Goal: Find specific page/section: Find specific page/section

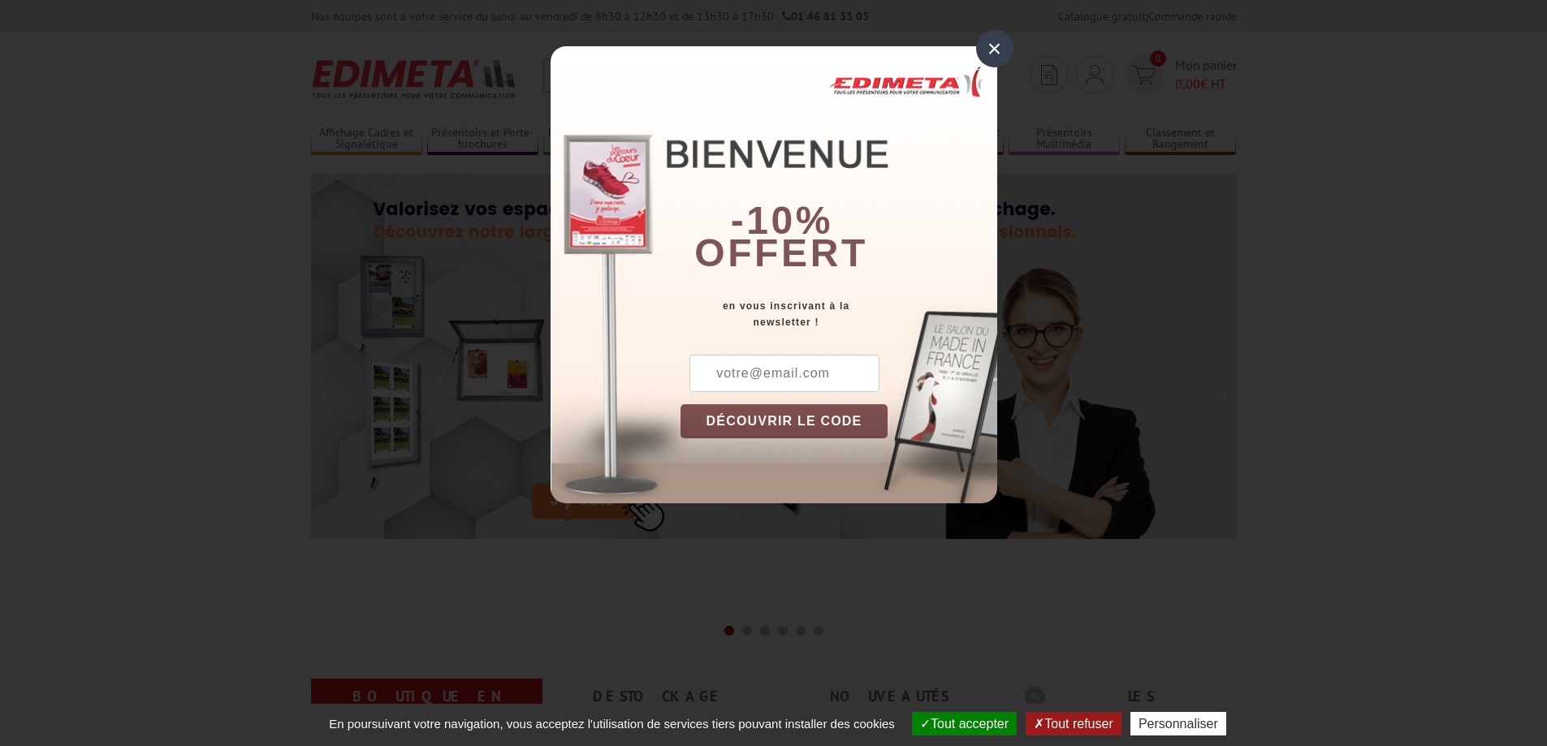
click at [994, 46] on div "×" at bounding box center [994, 48] width 37 height 37
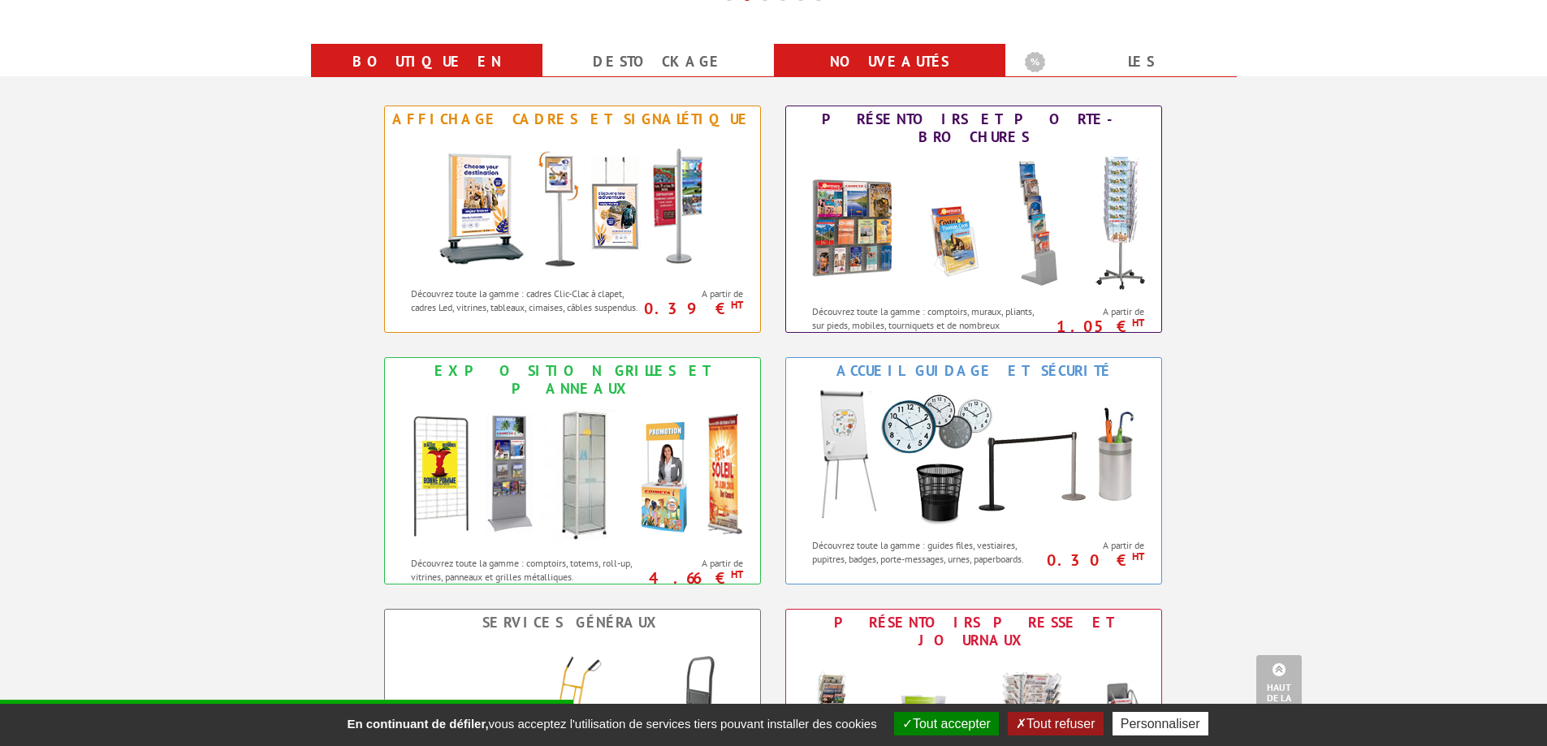
scroll to position [649, 0]
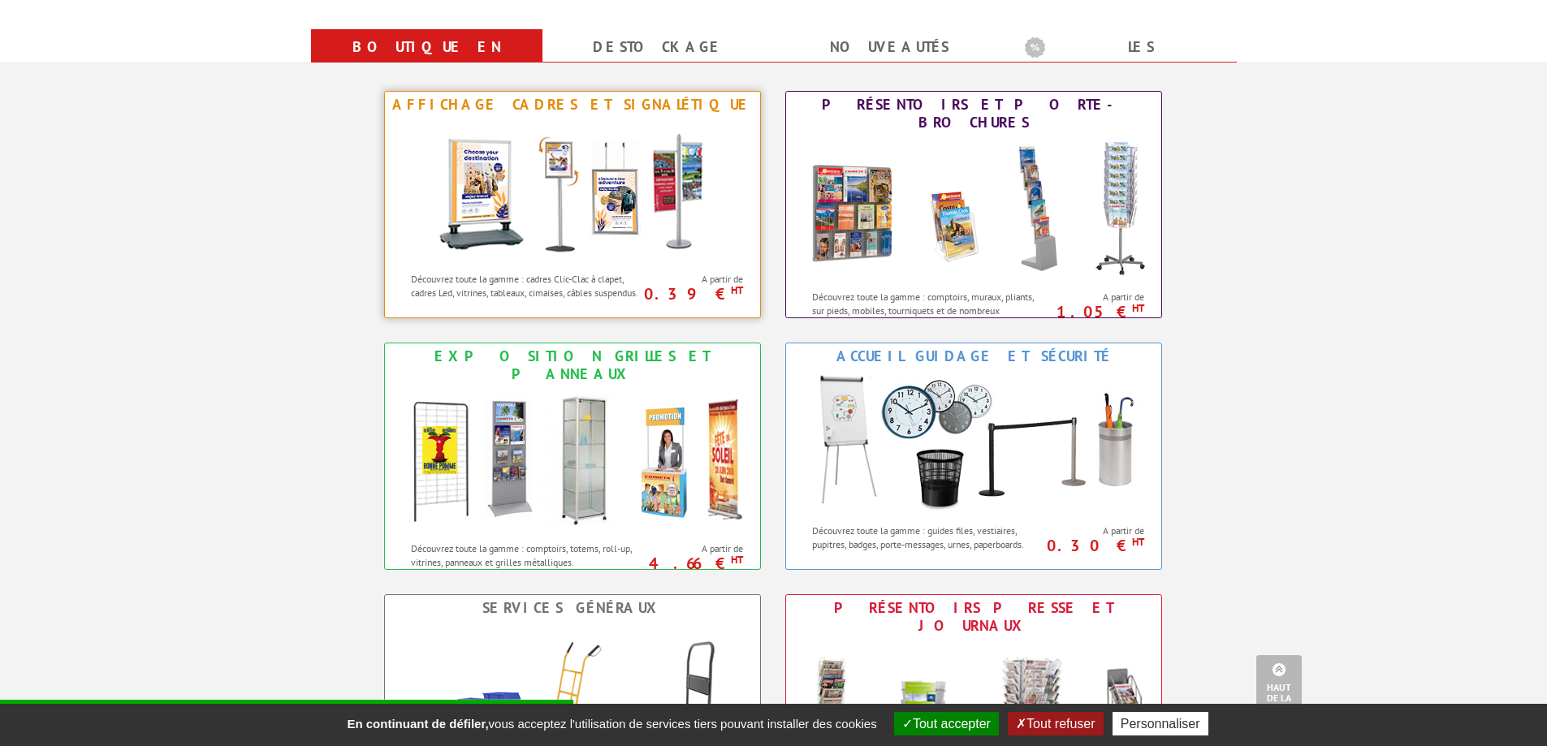
click at [606, 211] on img at bounding box center [572, 191] width 300 height 146
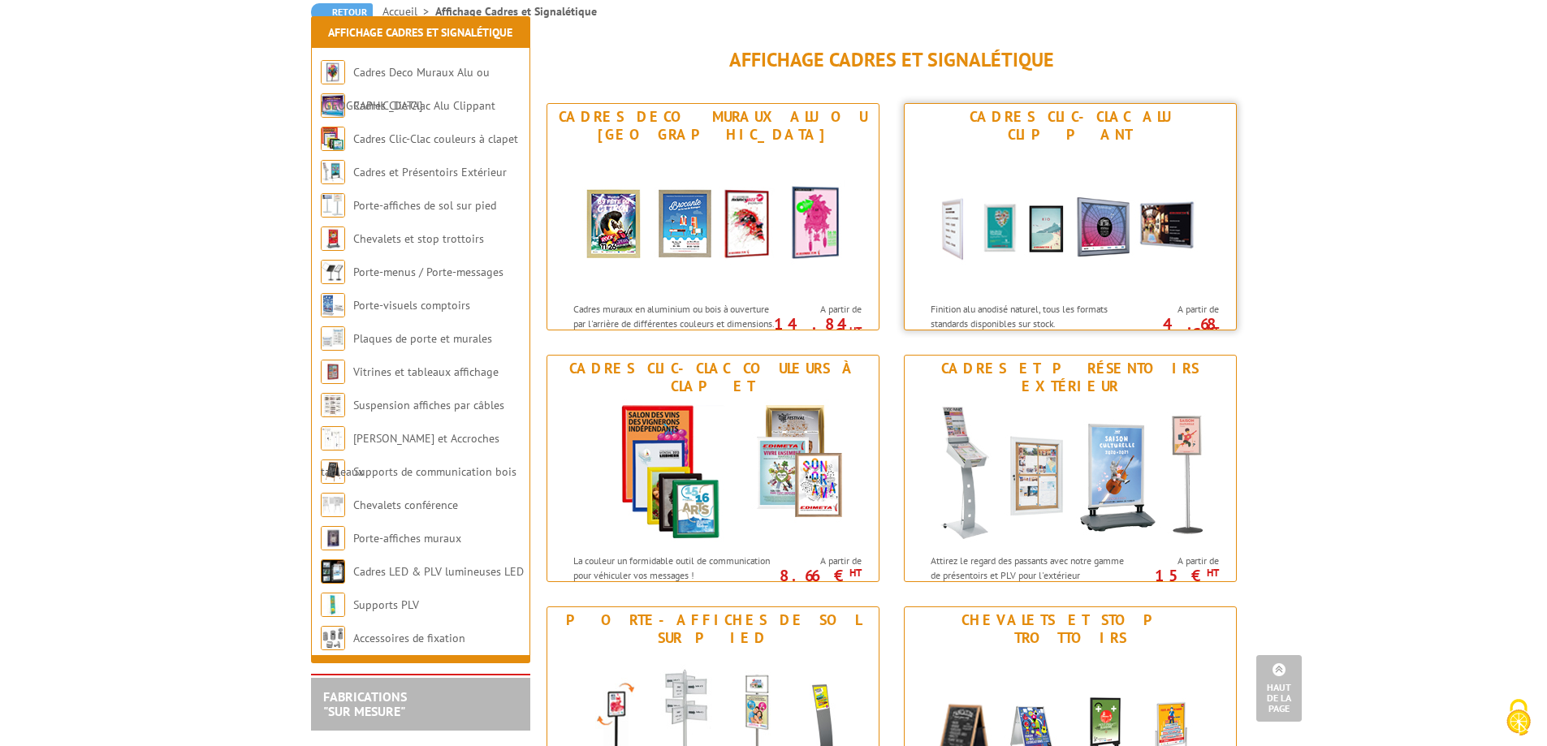
scroll to position [162, 0]
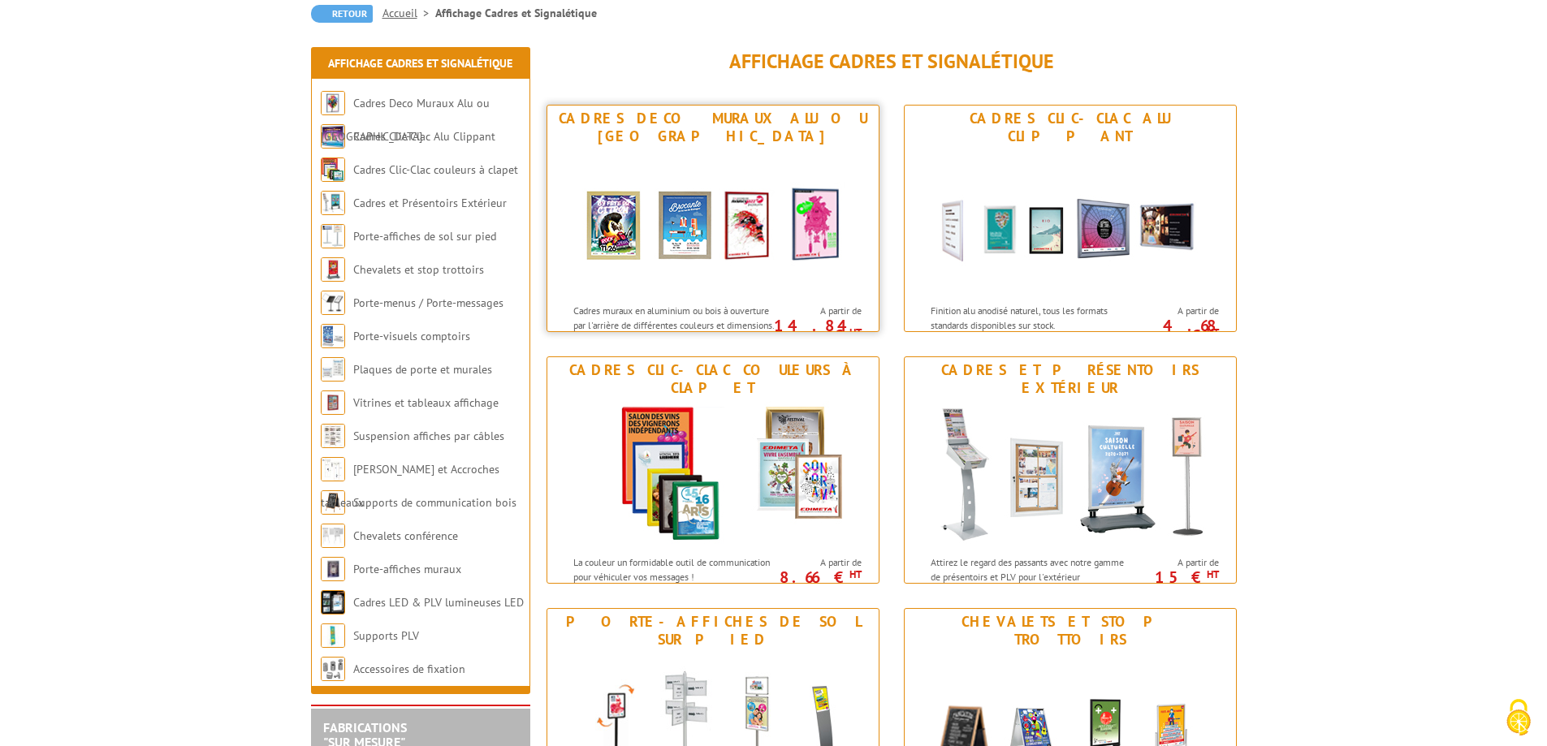
click at [694, 217] on img at bounding box center [713, 222] width 300 height 146
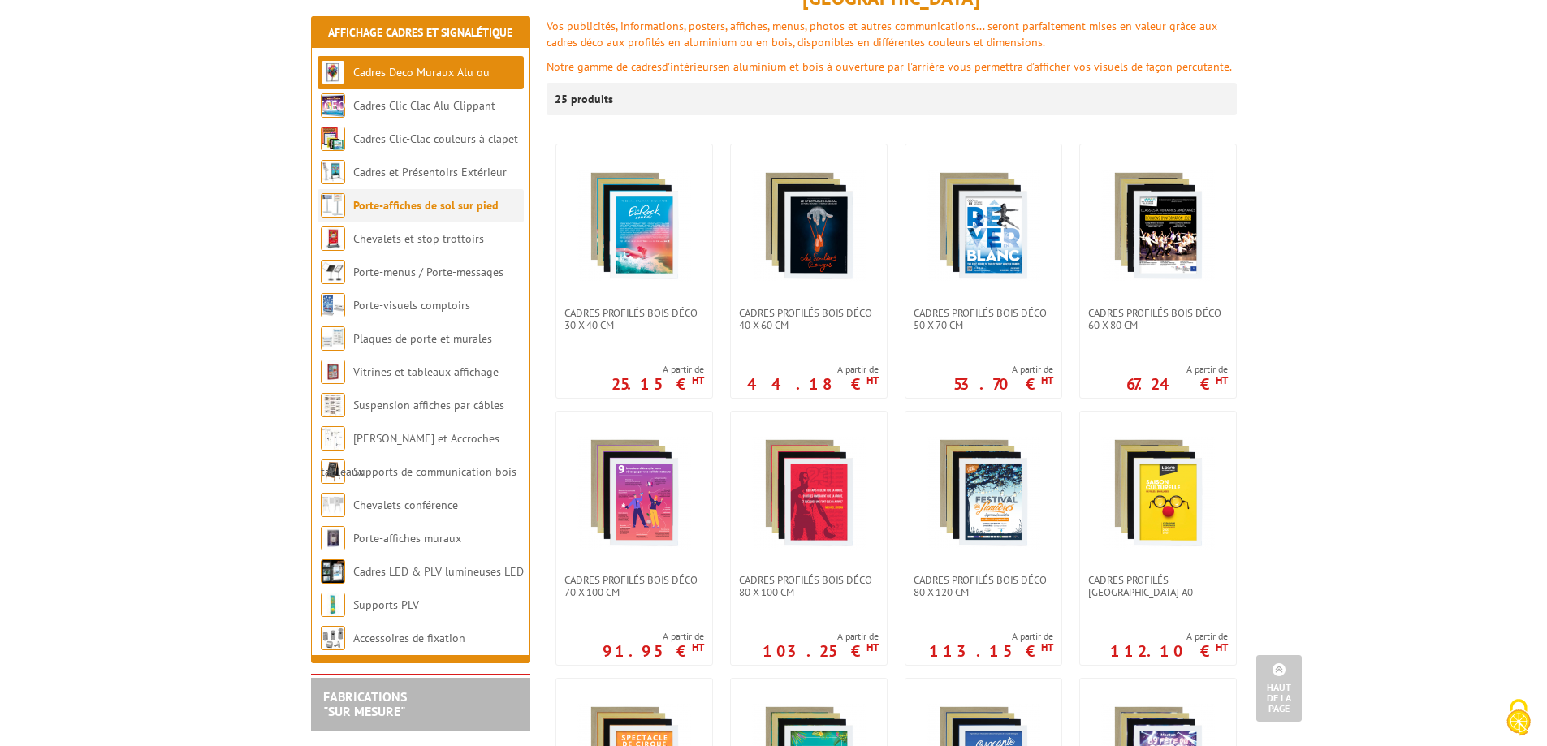
scroll to position [244, 0]
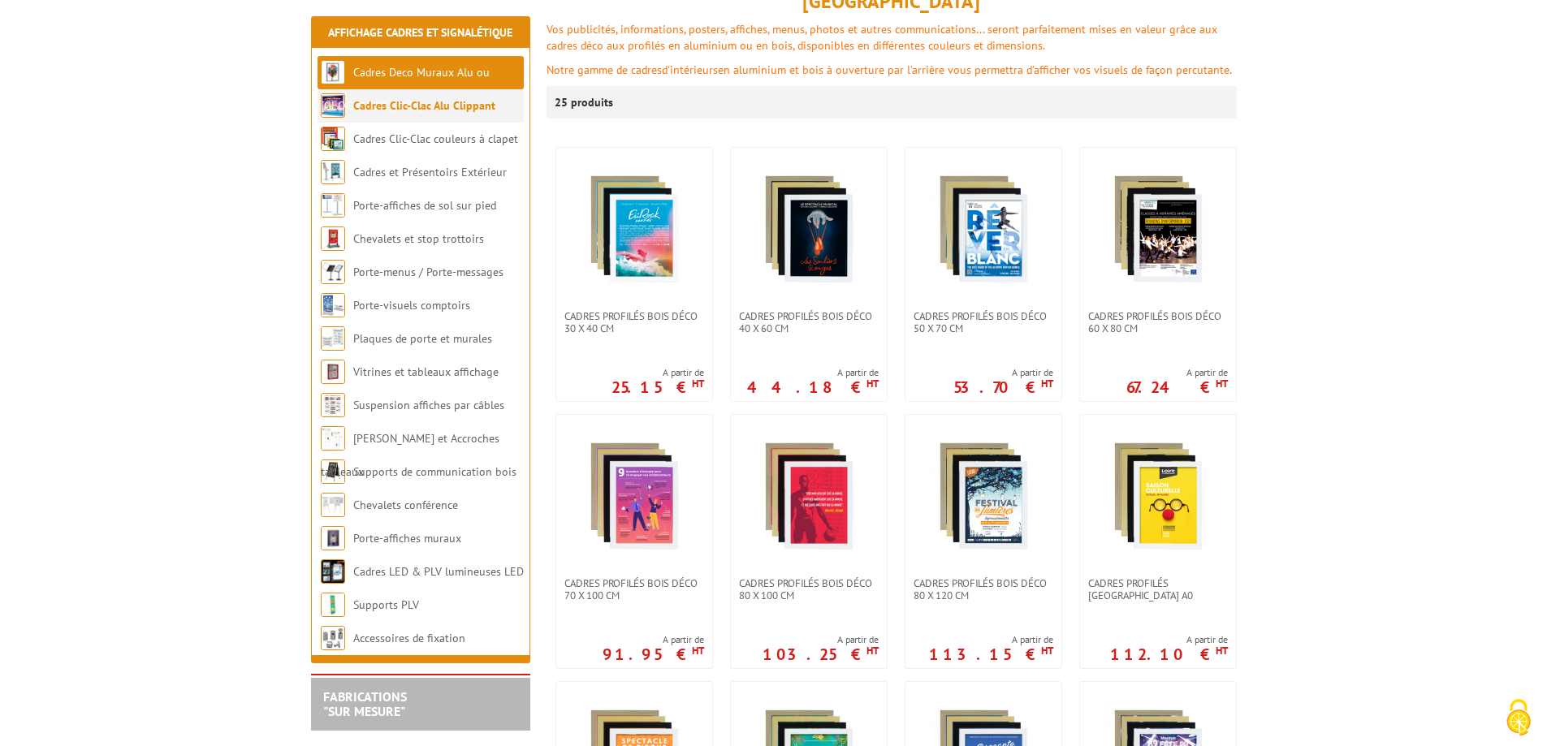
click at [447, 107] on link "Cadres Clic-Clac Alu Clippant" at bounding box center [424, 105] width 142 height 15
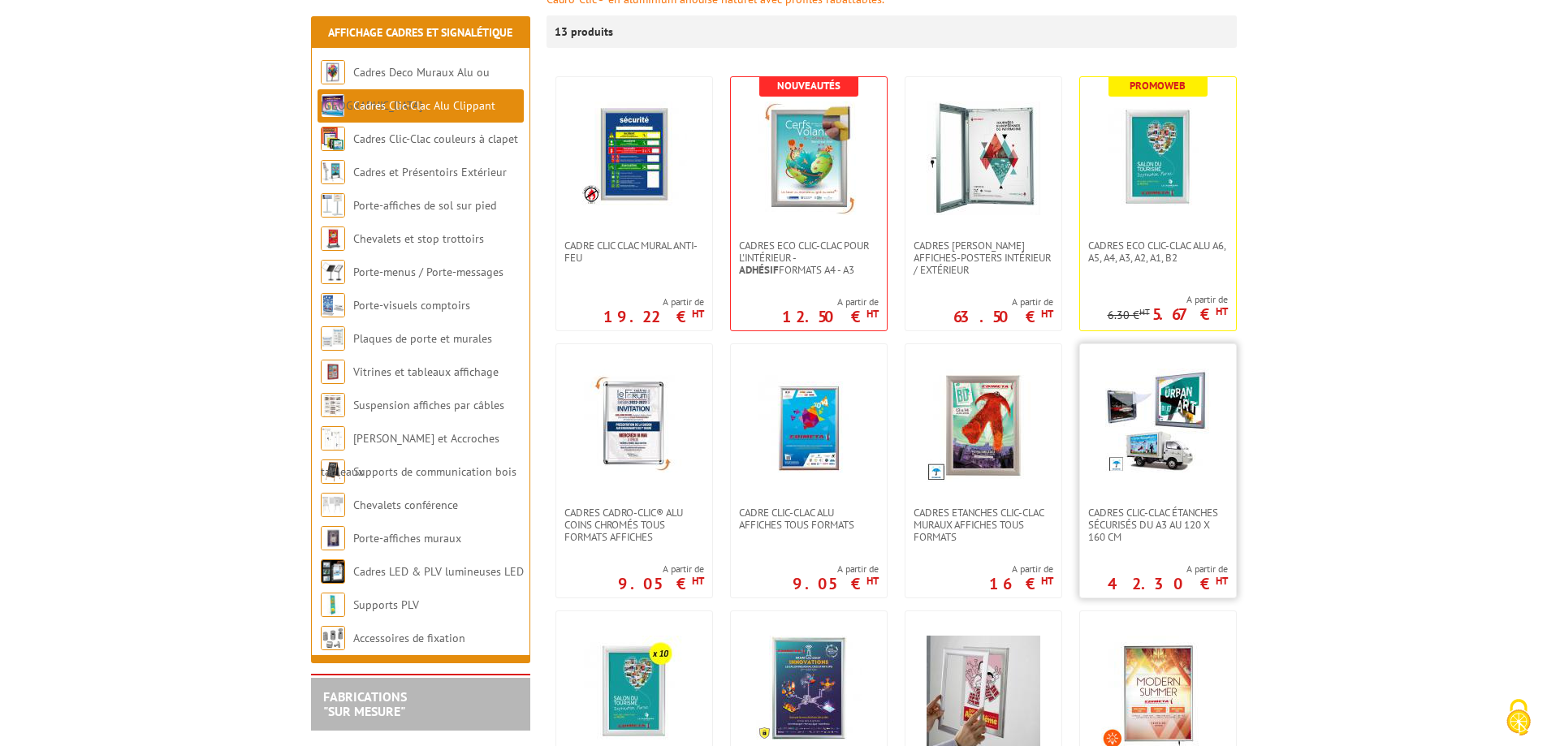
scroll to position [325, 0]
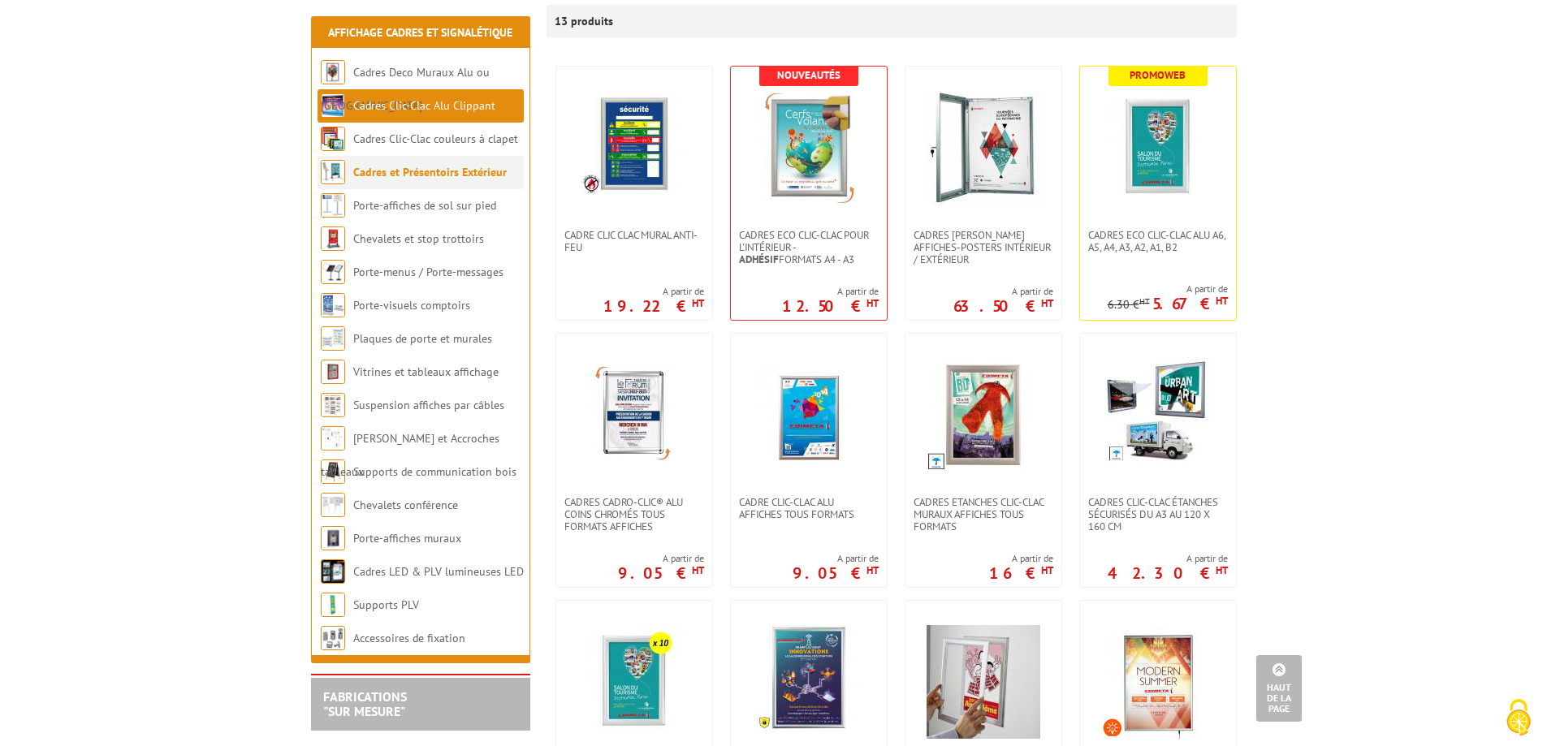
click at [469, 172] on link "Cadres et Présentoirs Extérieur" at bounding box center [429, 172] width 153 height 15
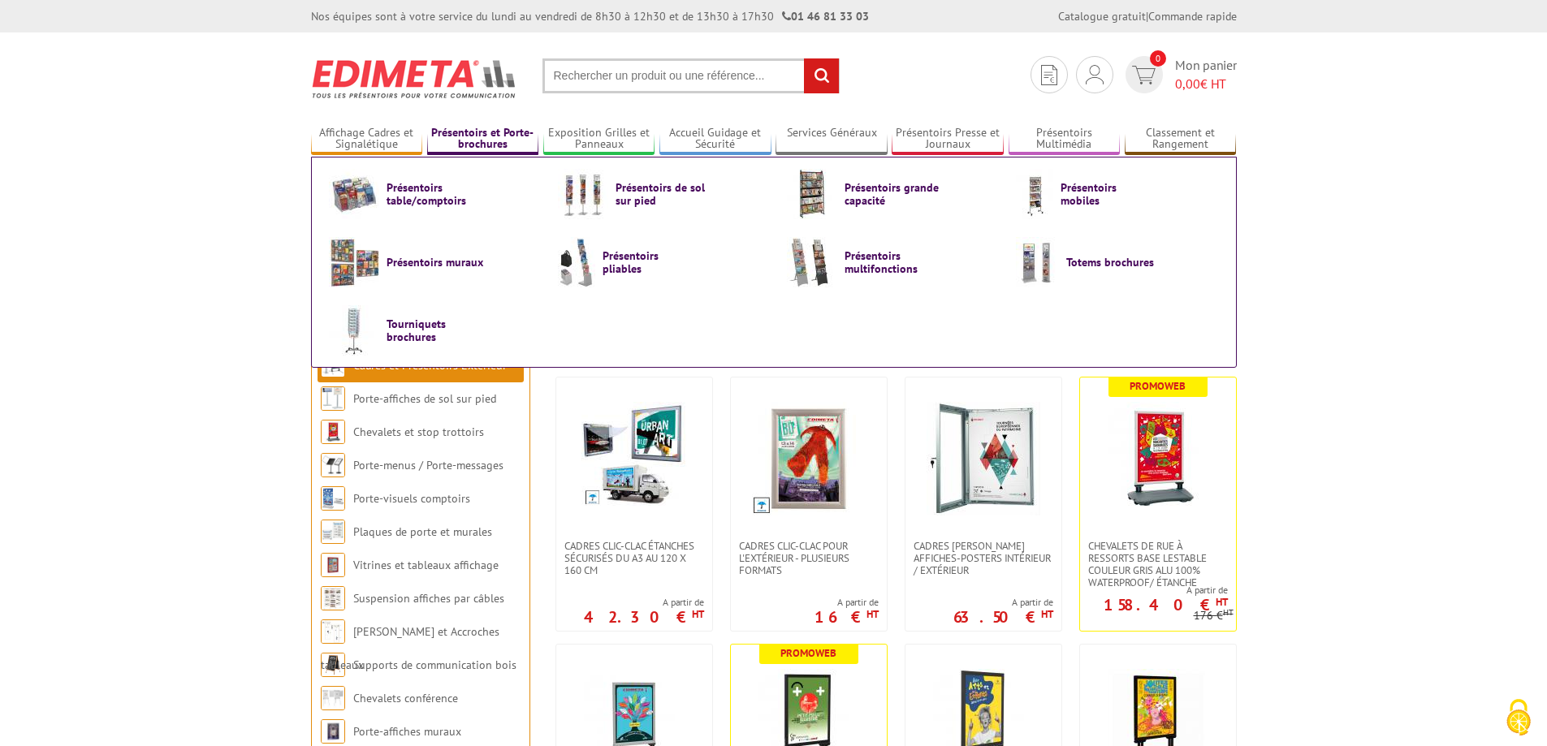
click at [500, 139] on link "Présentoirs et Porte-brochures" at bounding box center [483, 139] width 112 height 27
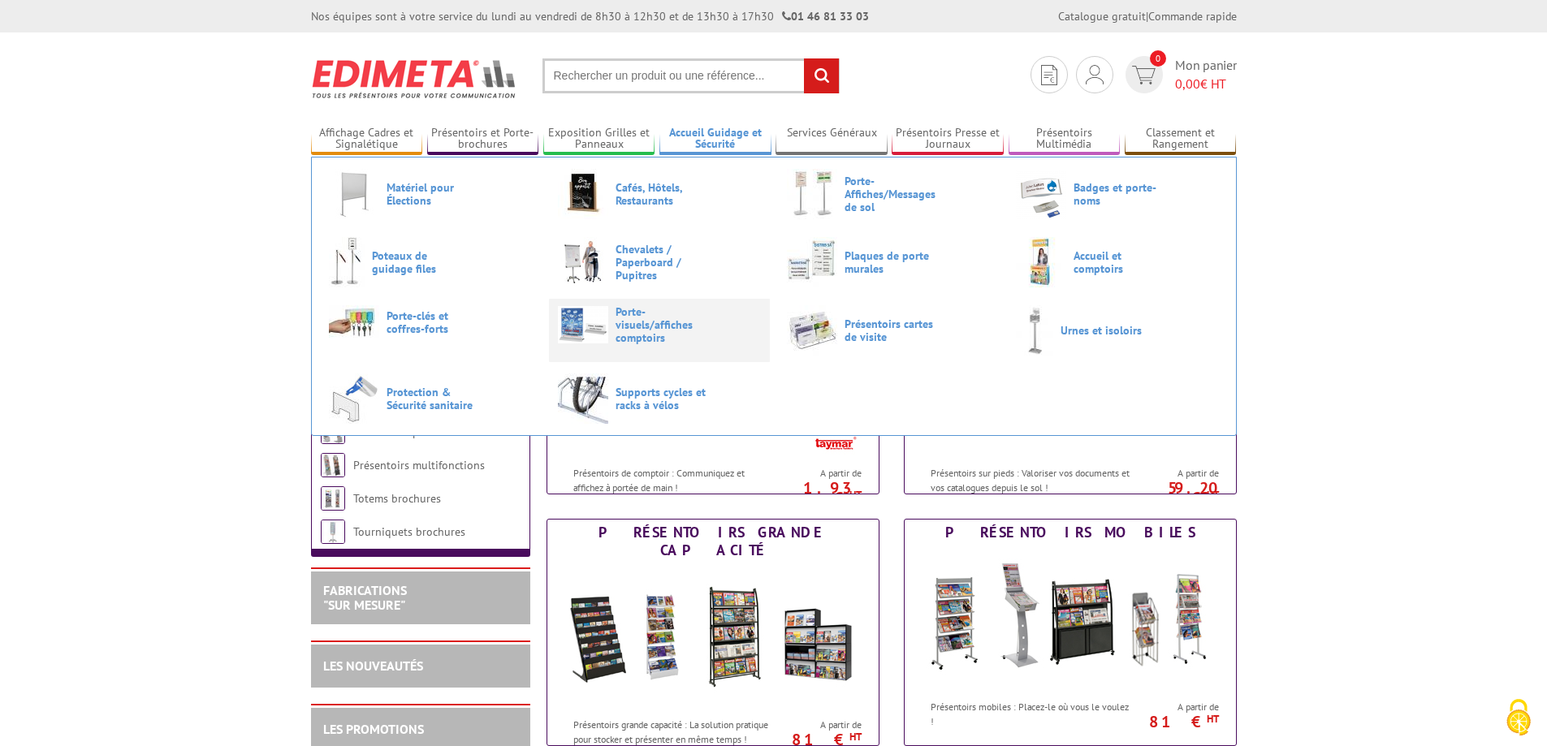
click at [641, 330] on span "Porte-visuels/affiches comptoirs" at bounding box center [663, 324] width 97 height 39
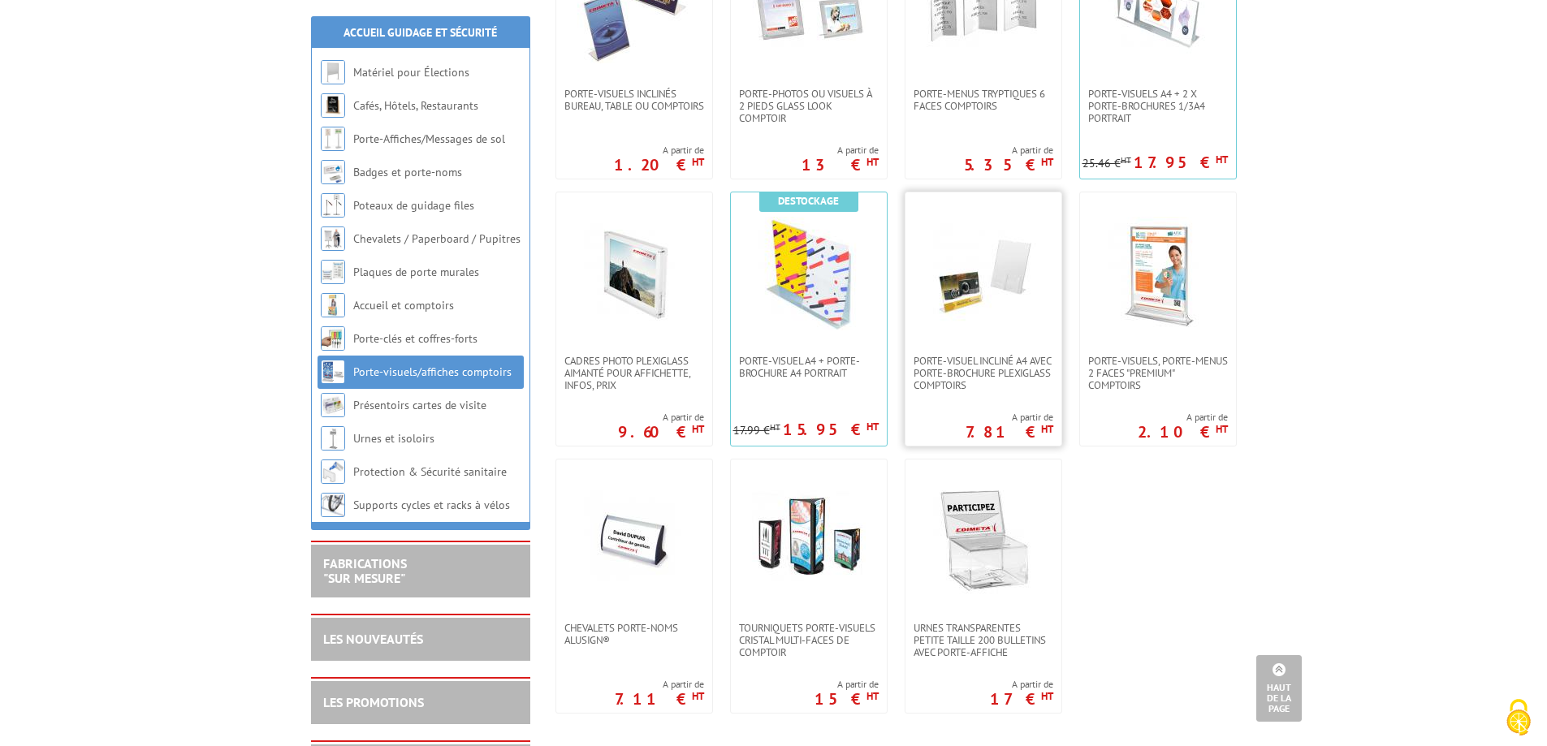
scroll to position [974, 0]
click at [825, 270] on img at bounding box center [809, 275] width 114 height 114
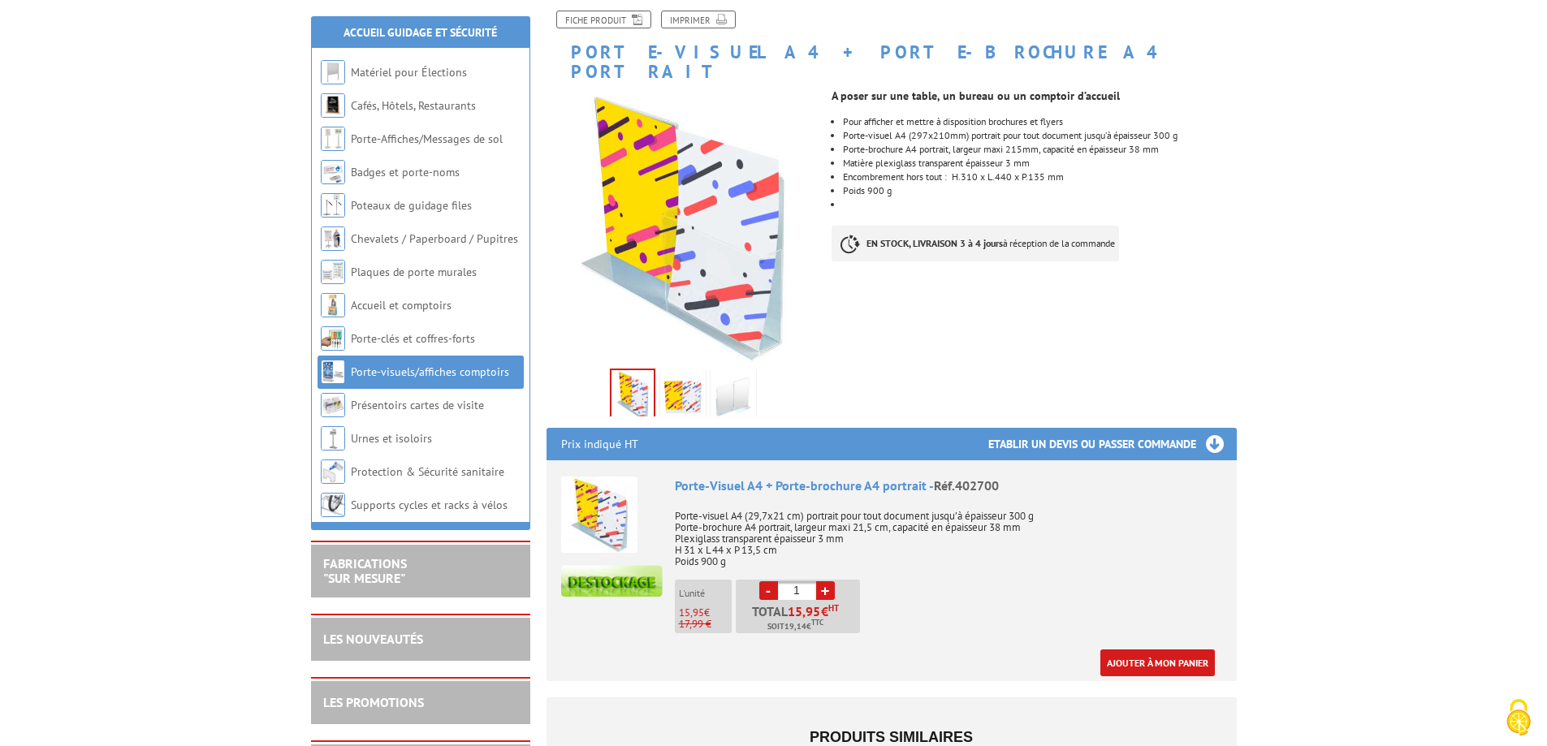
scroll to position [244, 0]
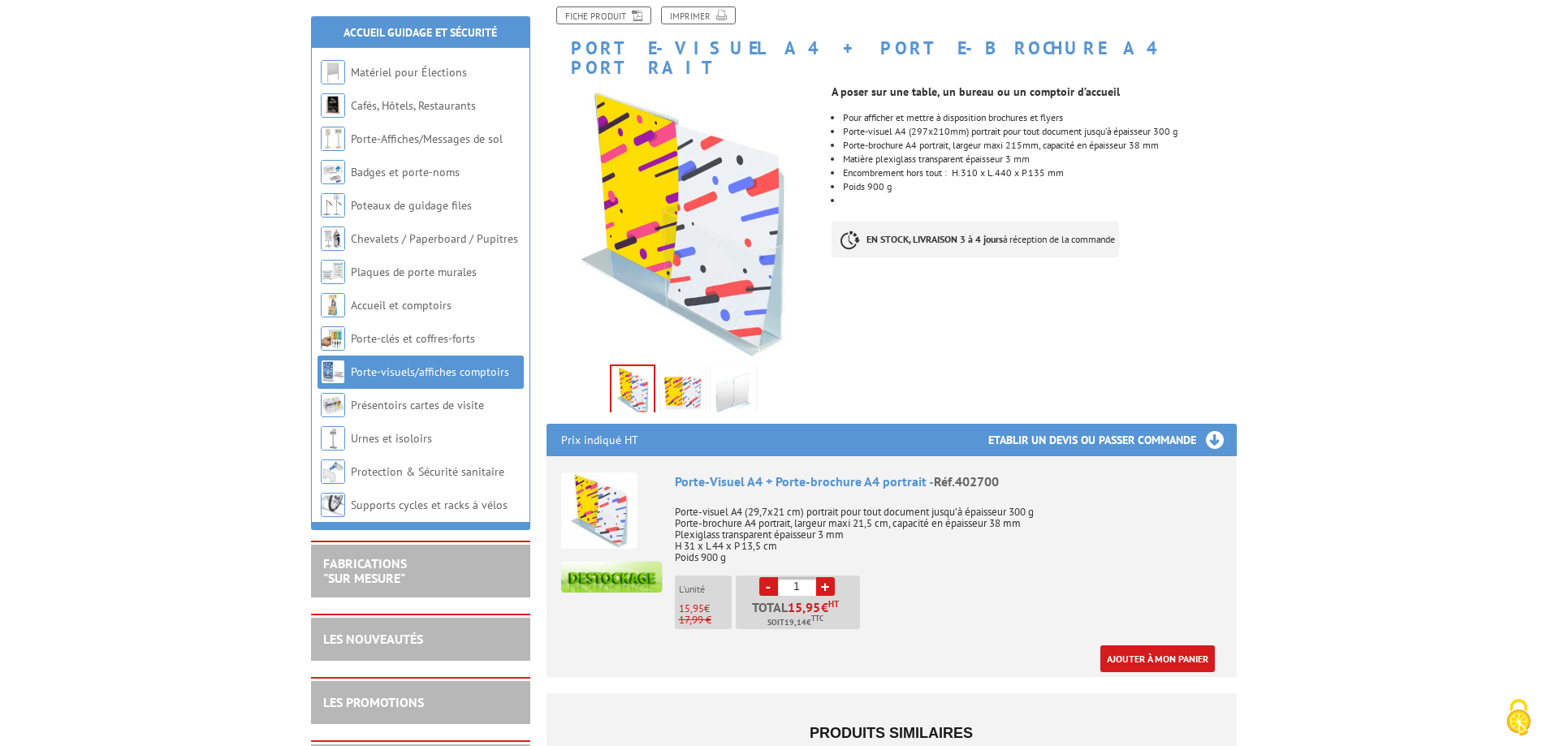
click at [675, 377] on img at bounding box center [682, 393] width 39 height 50
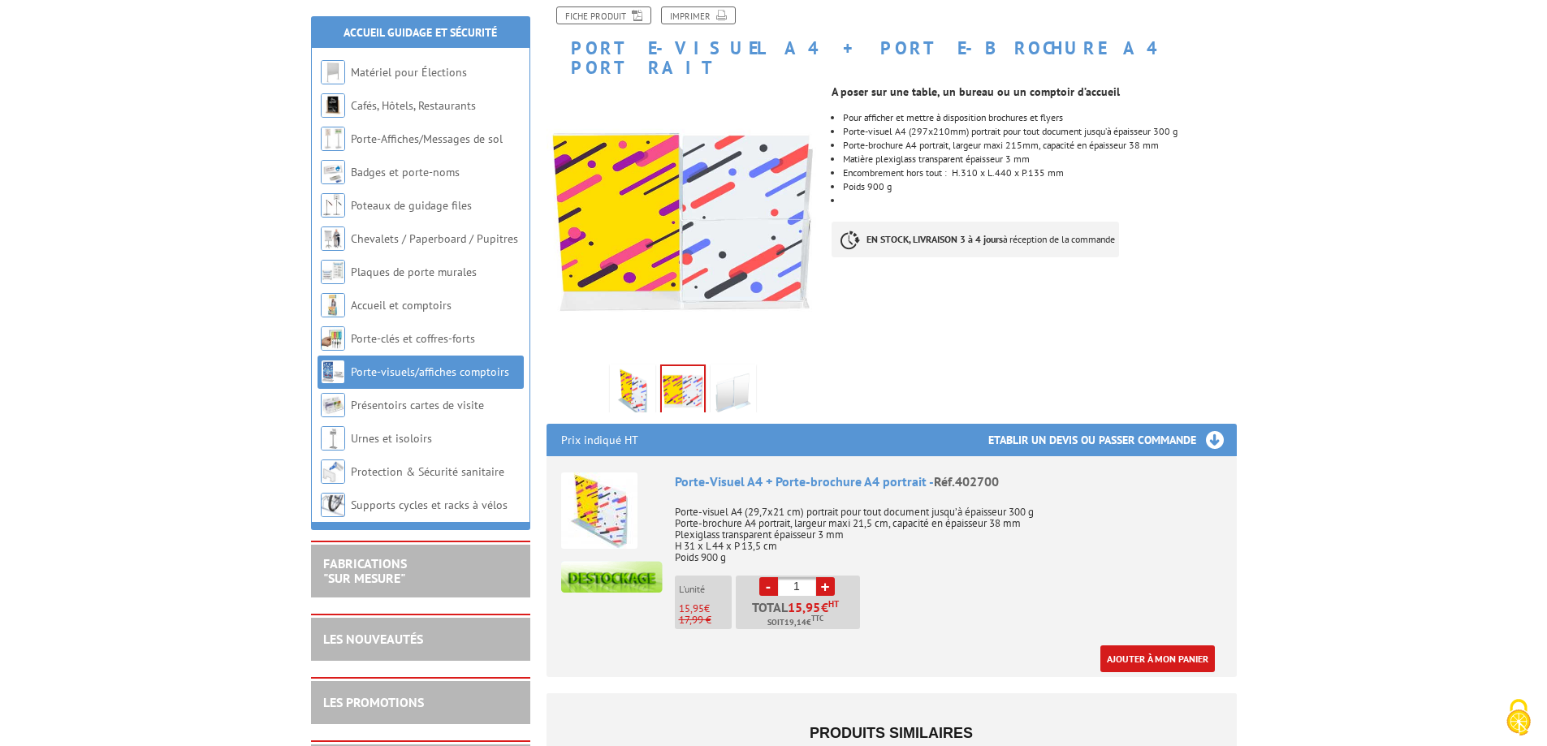
click at [727, 383] on img at bounding box center [733, 393] width 39 height 50
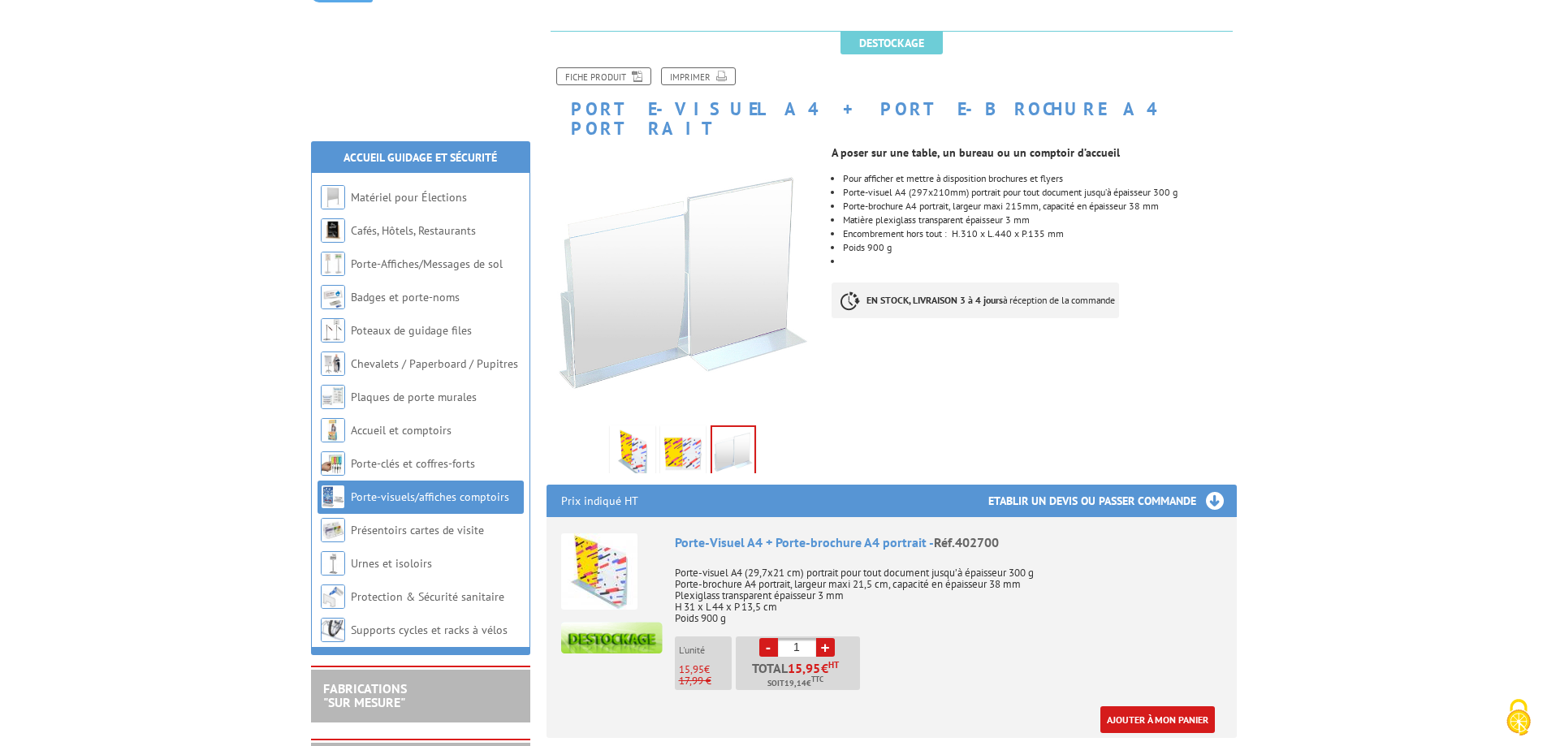
scroll to position [325, 0]
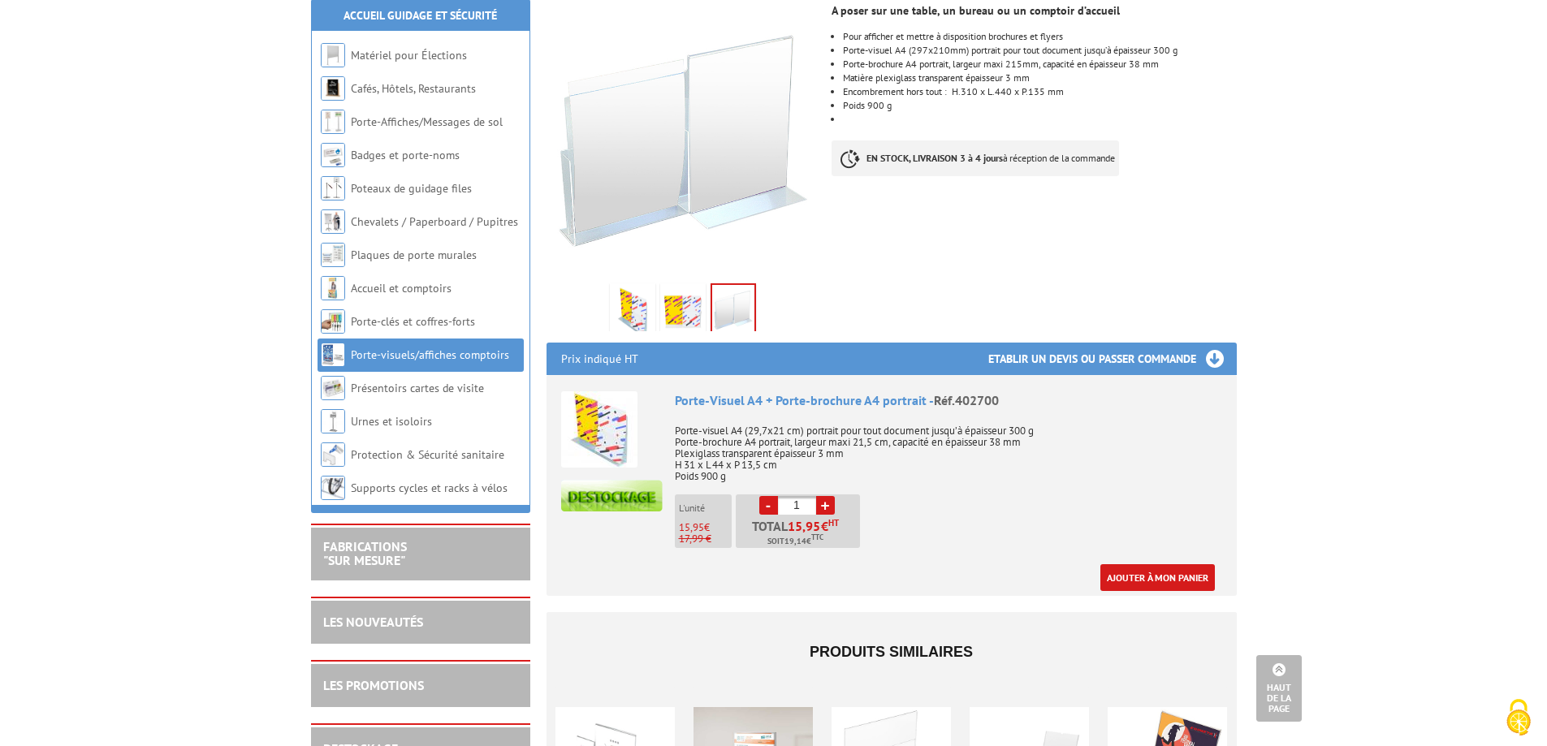
click at [479, 349] on link "Porte-visuels/affiches comptoirs" at bounding box center [430, 354] width 158 height 15
